Goal: Use online tool/utility: Utilize a website feature to perform a specific function

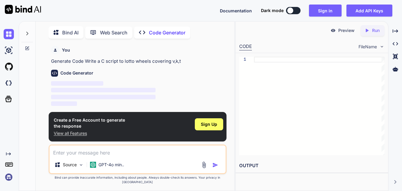
scroll to position [21, 0]
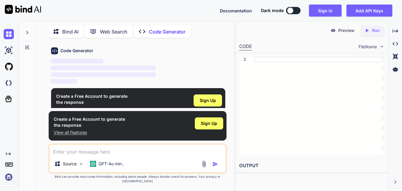
click at [212, 69] on p "‌" at bounding box center [138, 68] width 174 height 7
type textarea "x"
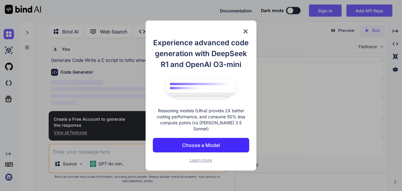
scroll to position [21, 0]
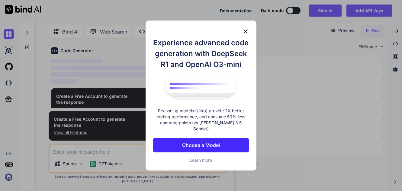
click at [210, 145] on p "Choose a Model" at bounding box center [201, 145] width 38 height 7
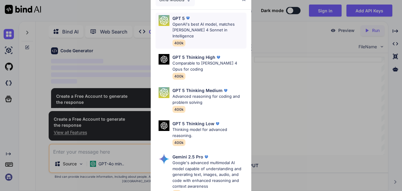
type textarea "x"
click at [191, 27] on p "OpenAI's best AI model, matches [PERSON_NAME] 4 Sonnet in Intelligence" at bounding box center [209, 30] width 74 height 18
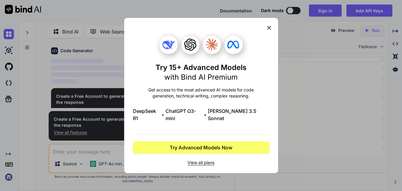
click at [202, 160] on span "View all plans" at bounding box center [201, 163] width 136 height 6
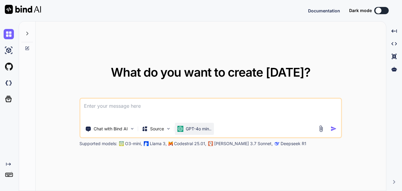
type textarea "x"
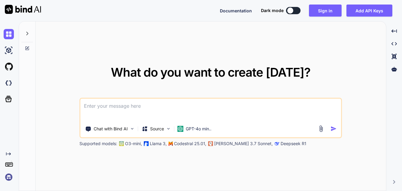
click at [111, 105] on textarea at bounding box center [210, 110] width 261 height 22
paste textarea
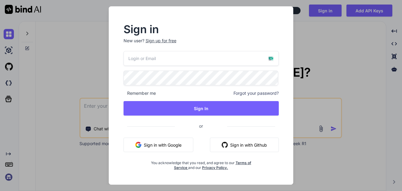
click at [170, 147] on button "Sign in with Google" at bounding box center [158, 145] width 70 height 14
click at [316, 51] on div "Sign in New user? Sign up for free Remember me Forgot your password? Sign In or…" at bounding box center [201, 95] width 402 height 191
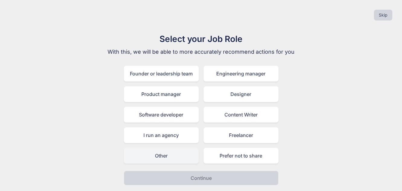
click at [153, 158] on div "Other" at bounding box center [161, 156] width 75 height 16
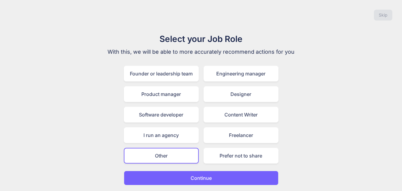
click at [202, 181] on p "Continue" at bounding box center [201, 178] width 21 height 7
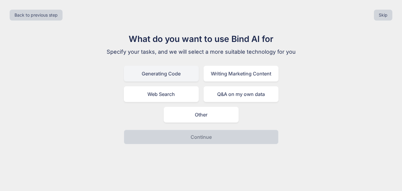
click at [163, 75] on div "Generating Code" at bounding box center [161, 74] width 75 height 16
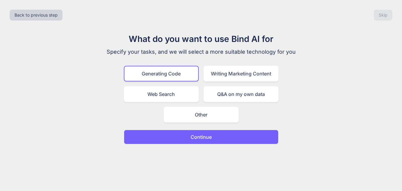
click at [200, 136] on p "Continue" at bounding box center [201, 136] width 21 height 7
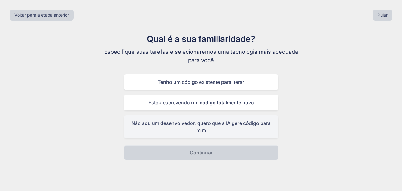
click at [203, 126] on div "Não sou um desenvolvedor, quero que a IA gere código para mim" at bounding box center [201, 126] width 155 height 23
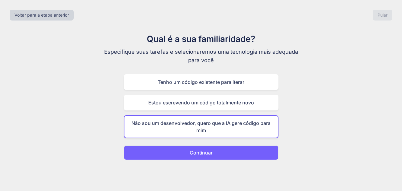
click at [199, 151] on font "Continuar" at bounding box center [201, 153] width 23 height 6
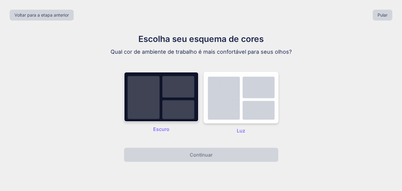
click at [173, 91] on img at bounding box center [161, 97] width 75 height 50
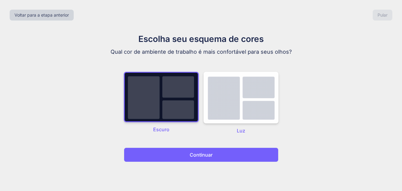
click at [197, 155] on font "Continuar" at bounding box center [201, 155] width 23 height 6
click at [197, 154] on font "Continuar" at bounding box center [201, 155] width 23 height 6
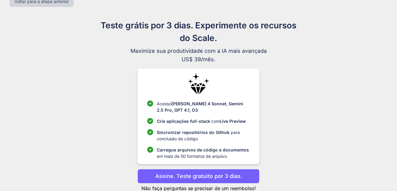
scroll to position [31, 0]
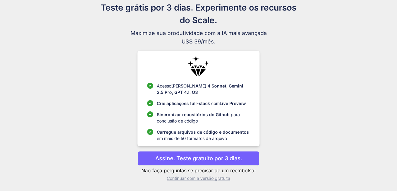
click at [193, 178] on font "Continuar com a versão gratuita" at bounding box center [198, 178] width 63 height 5
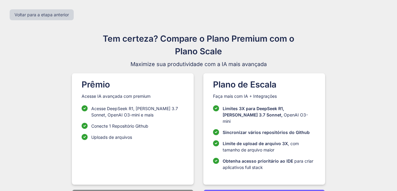
scroll to position [18, 0]
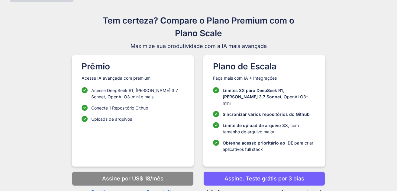
click at [126, 189] on font "Continuar com a versão gratuita" at bounding box center [133, 192] width 84 height 6
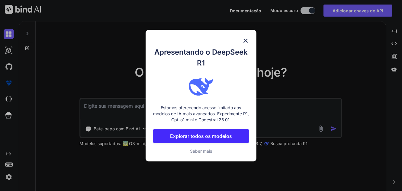
click at [199, 139] on font "Explorar todos os modelos" at bounding box center [201, 136] width 62 height 6
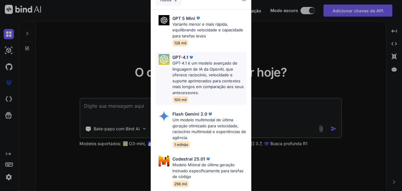
click at [184, 65] on font "GPT-4.1 é um modelo avançado de linguagem de IA da OpenAI, que oferece raciocín…" at bounding box center [207, 78] width 71 height 34
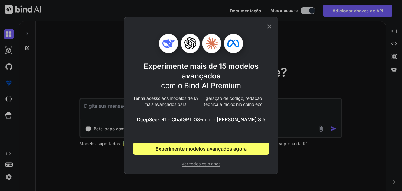
click at [268, 24] on icon at bounding box center [269, 26] width 7 height 7
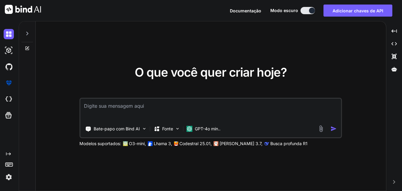
click at [144, 103] on textarea at bounding box center [210, 110] width 261 height 22
paste textarea "lotto wheels covering v,k,t"
type textarea "x"
type textarea "lotto wheels covering v,k,t"
click at [334, 129] on img "button" at bounding box center [334, 129] width 6 height 6
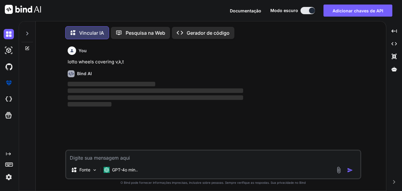
scroll to position [3, 0]
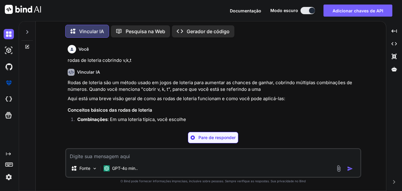
type textarea "x"
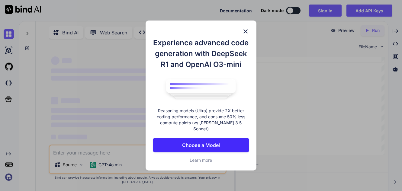
click at [199, 147] on p "Choose a Model" at bounding box center [201, 145] width 38 height 7
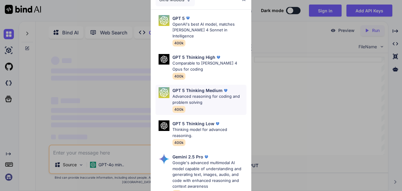
click at [157, 87] on div "GPT 5 Thinking Medium Advanced reasoning for coding and problem solving 400k" at bounding box center [200, 100] width 91 height 30
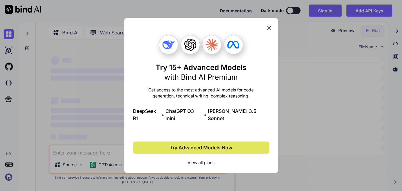
click at [197, 146] on span "Try Advanced Models Now" at bounding box center [201, 147] width 62 height 7
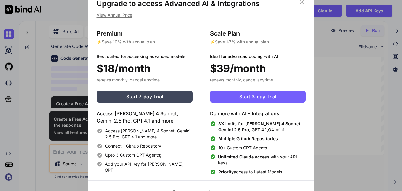
scroll to position [21, 0]
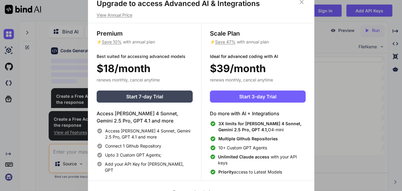
click at [302, 4] on icon at bounding box center [301, 2] width 7 height 7
click at [301, 2] on div "Documentation Dark mode Sign in Add API Keys Created with Pixso." at bounding box center [201, 10] width 402 height 21
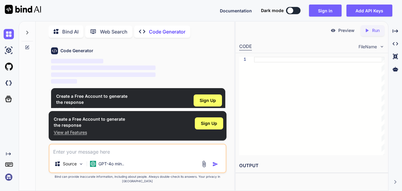
type textarea "x"
